Goal: Information Seeking & Learning: Find specific fact

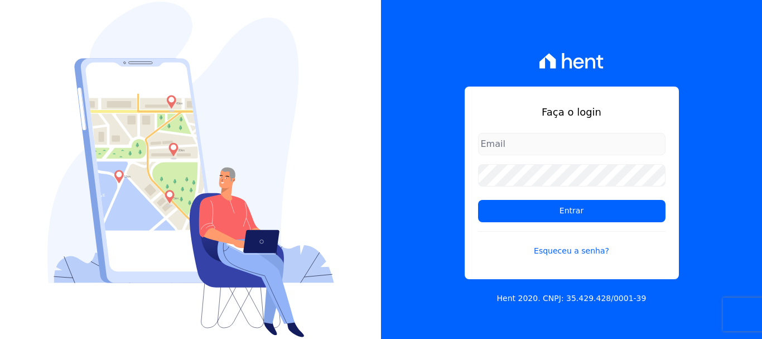
drag, startPoint x: 0, startPoint y: 0, endPoint x: 497, endPoint y: 145, distance: 517.7
click at [497, 145] on input "email" at bounding box center [571, 144] width 187 height 22
type input "[EMAIL_ADDRESS][DOMAIN_NAME]"
click at [478, 200] on input "Entrar" at bounding box center [571, 211] width 187 height 22
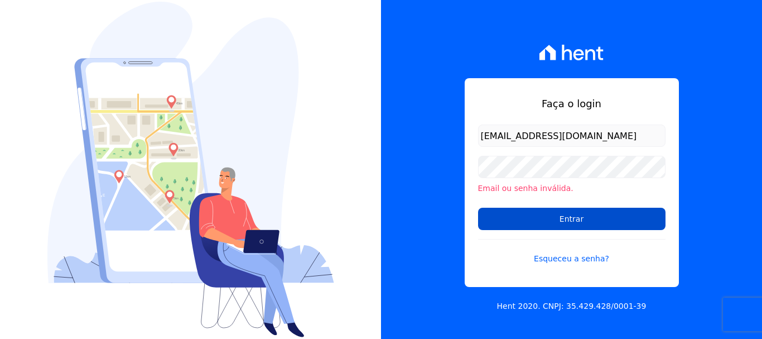
click at [566, 209] on input "Entrar" at bounding box center [571, 218] width 187 height 22
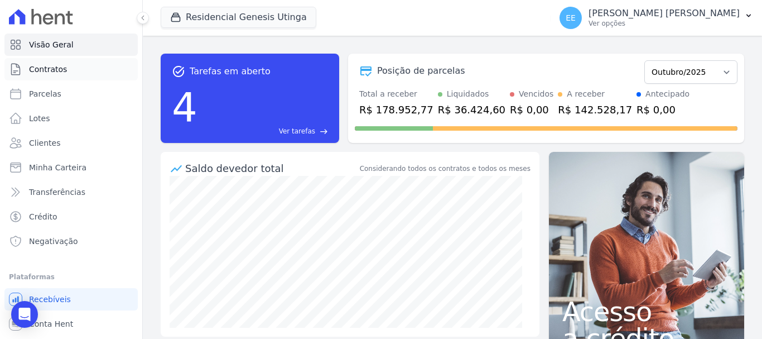
click at [47, 69] on span "Contratos" at bounding box center [48, 69] width 38 height 11
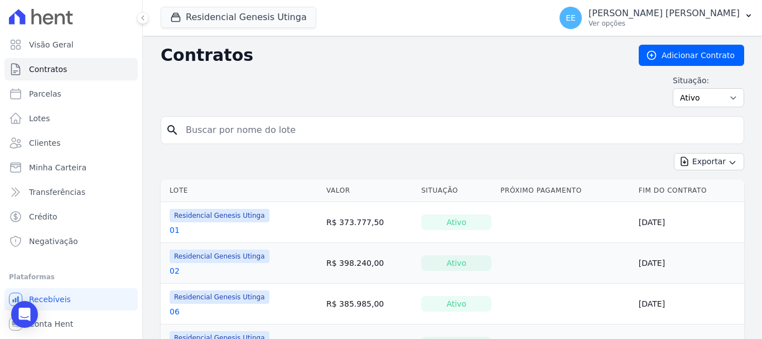
click at [200, 128] on input "search" at bounding box center [459, 130] width 560 height 22
type input "05"
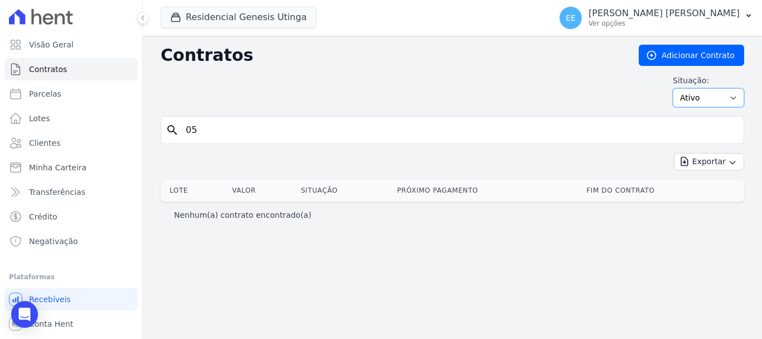
click at [708, 98] on select "Ativo Todos Pausado Distratado Rascunho Expirado Encerrado" at bounding box center [708, 97] width 71 height 19
select select "on_hold"
click at [678, 88] on select "Ativo Todos Pausado Distratado Rascunho Expirado Encerrado" at bounding box center [708, 97] width 71 height 19
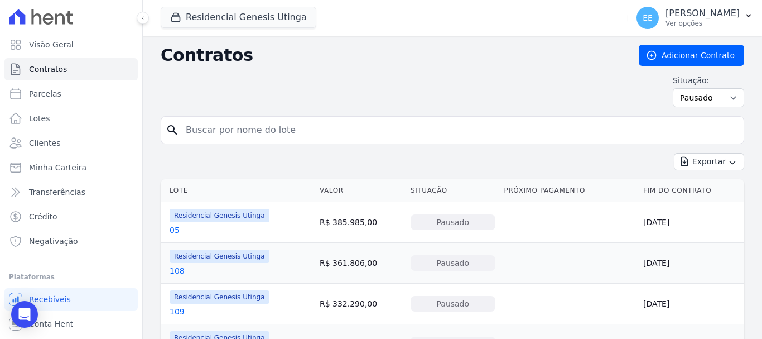
click at [202, 134] on input "search" at bounding box center [459, 130] width 560 height 22
type input "05"
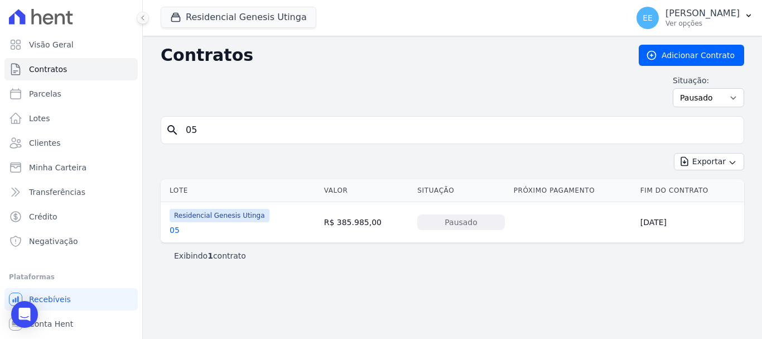
click at [175, 233] on link "05" at bounding box center [175, 229] width 10 height 11
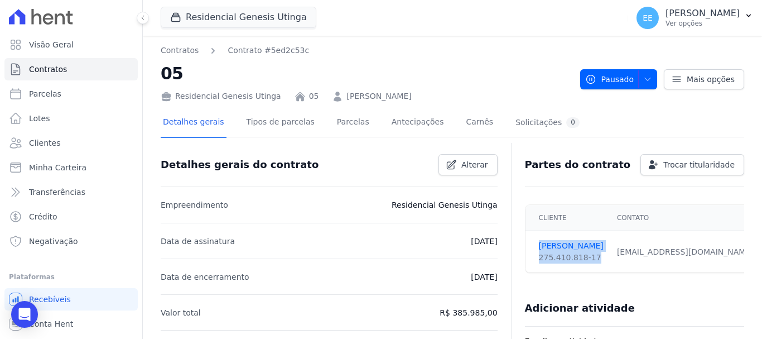
drag, startPoint x: 586, startPoint y: 257, endPoint x: 522, endPoint y: 245, distance: 65.7
click at [525, 245] on td "[PERSON_NAME] 275.410.818-17" at bounding box center [567, 252] width 85 height 42
copy td "[PERSON_NAME] 275.410.818-17"
click at [73, 142] on link "Clientes" at bounding box center [70, 143] width 133 height 22
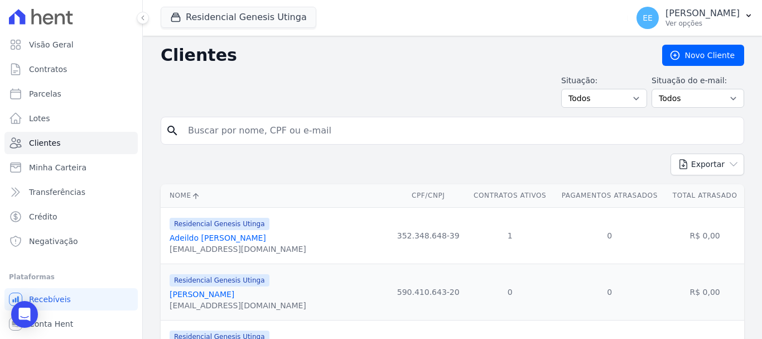
click at [210, 131] on input "search" at bounding box center [460, 130] width 558 height 22
type input "maria"
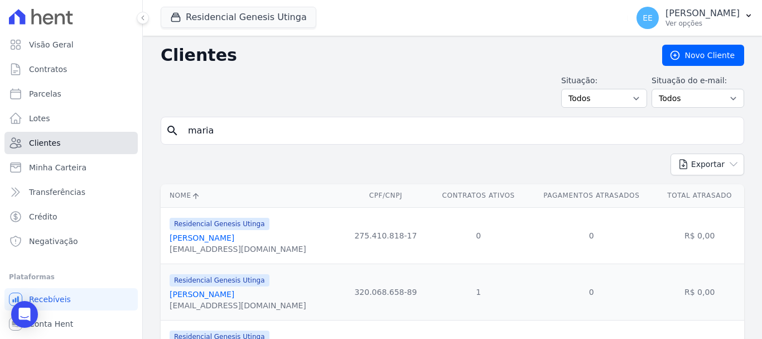
click at [59, 139] on link "Clientes" at bounding box center [70, 143] width 133 height 22
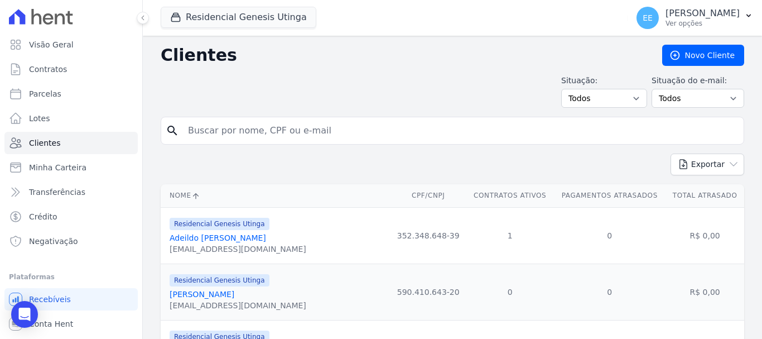
click at [205, 132] on input "search" at bounding box center [460, 130] width 558 height 22
type input "[PERSON_NAME]"
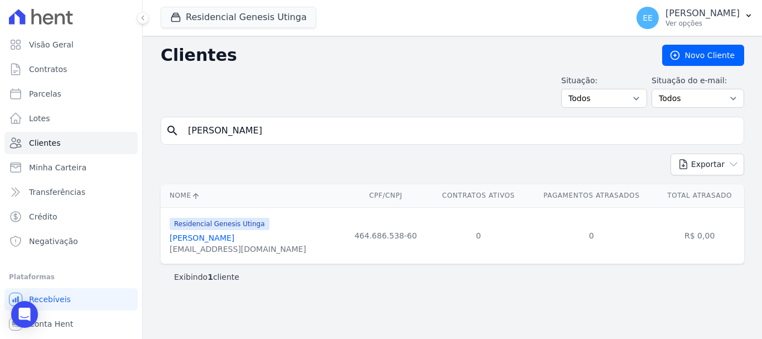
drag, startPoint x: 168, startPoint y: 238, endPoint x: 384, endPoint y: 236, distance: 215.3
click at [384, 236] on tr "Residencial Genesis Utinga [PERSON_NAME] [EMAIL_ADDRESS][DOMAIN_NAME] 464.686.5…" at bounding box center [452, 235] width 583 height 56
copy tr "[PERSON_NAME] [PERSON_NAME][EMAIL_ADDRESS][DOMAIN_NAME] 464.686.538-60"
